Goal: Check status: Check status

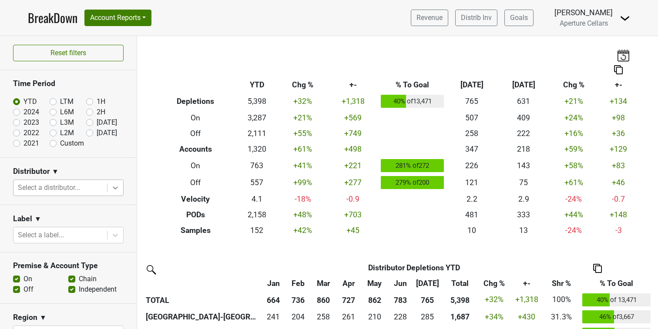
click at [121, 184] on div at bounding box center [115, 188] width 16 height 16
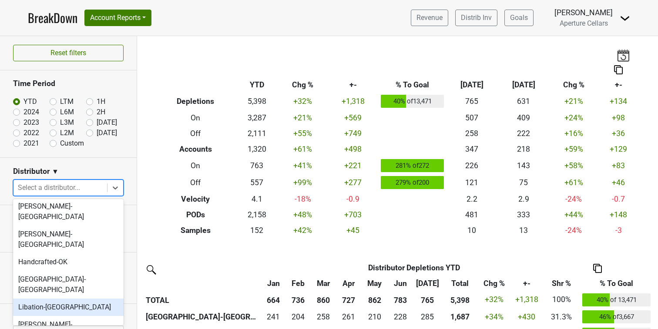
scroll to position [191, 0]
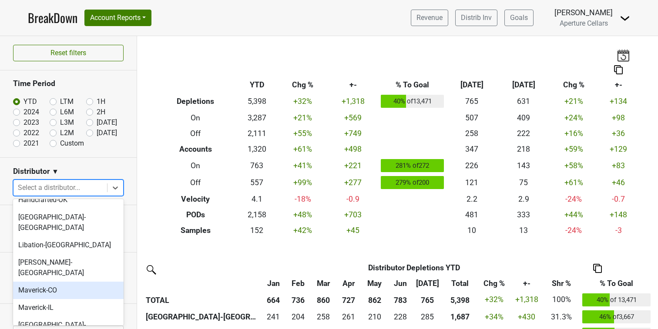
click at [59, 282] on div "Maverick-CO" at bounding box center [68, 290] width 111 height 17
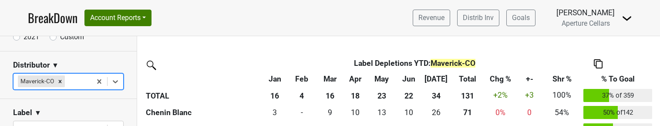
scroll to position [308, 0]
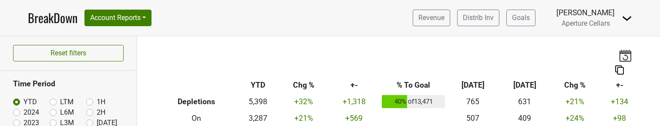
scroll to position [77, 0]
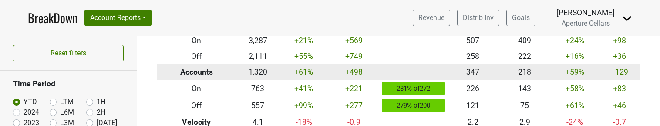
click at [383, 65] on td at bounding box center [413, 72] width 67 height 16
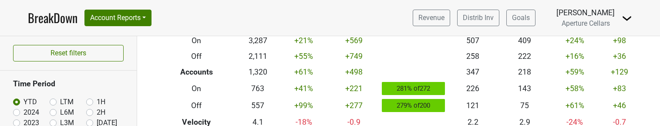
click at [72, 21] on link "BreakDown" at bounding box center [53, 18] width 50 height 18
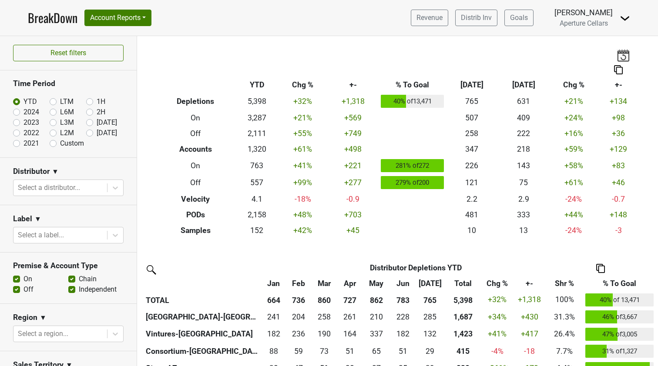
click at [97, 125] on label "[DATE]" at bounding box center [107, 133] width 20 height 10
click at [92, 125] on input "[DATE]" at bounding box center [103, 132] width 35 height 9
radio input "true"
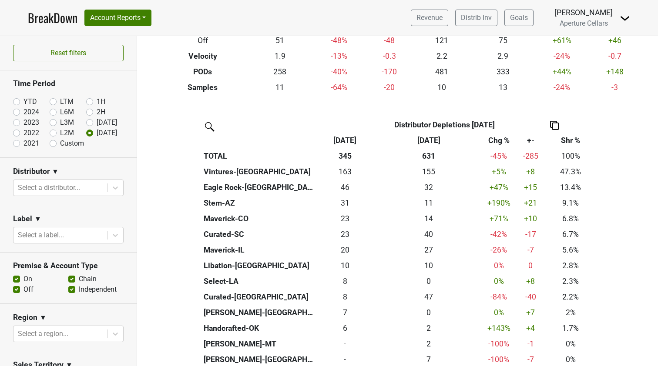
scroll to position [140, 0]
